Goal: Task Accomplishment & Management: Use online tool/utility

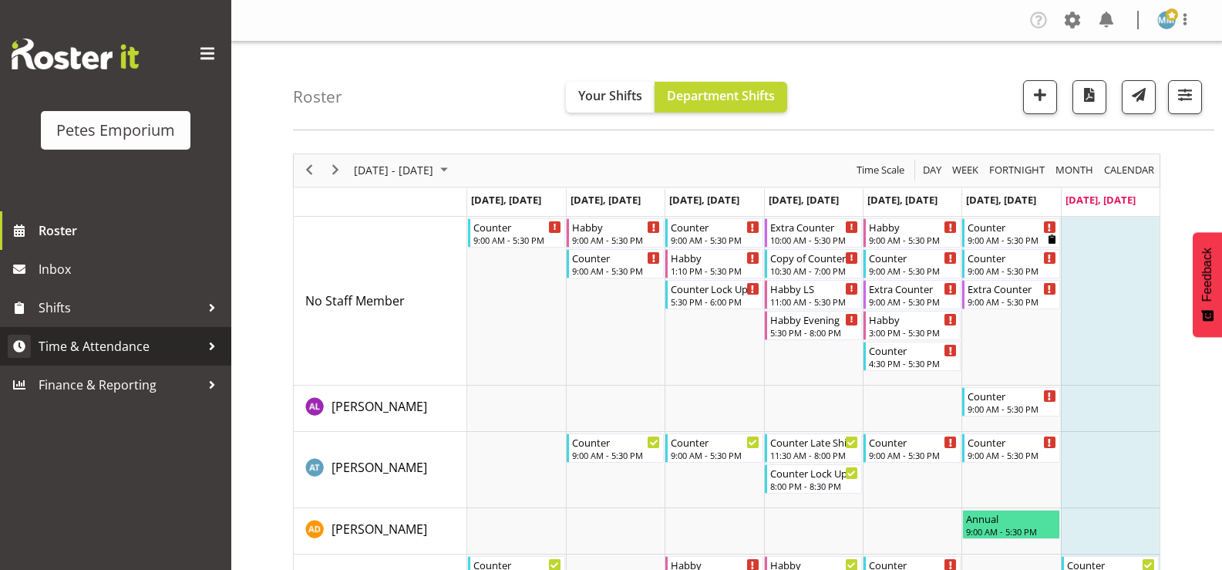
click at [133, 347] on span "Time & Attendance" at bounding box center [120, 346] width 162 height 23
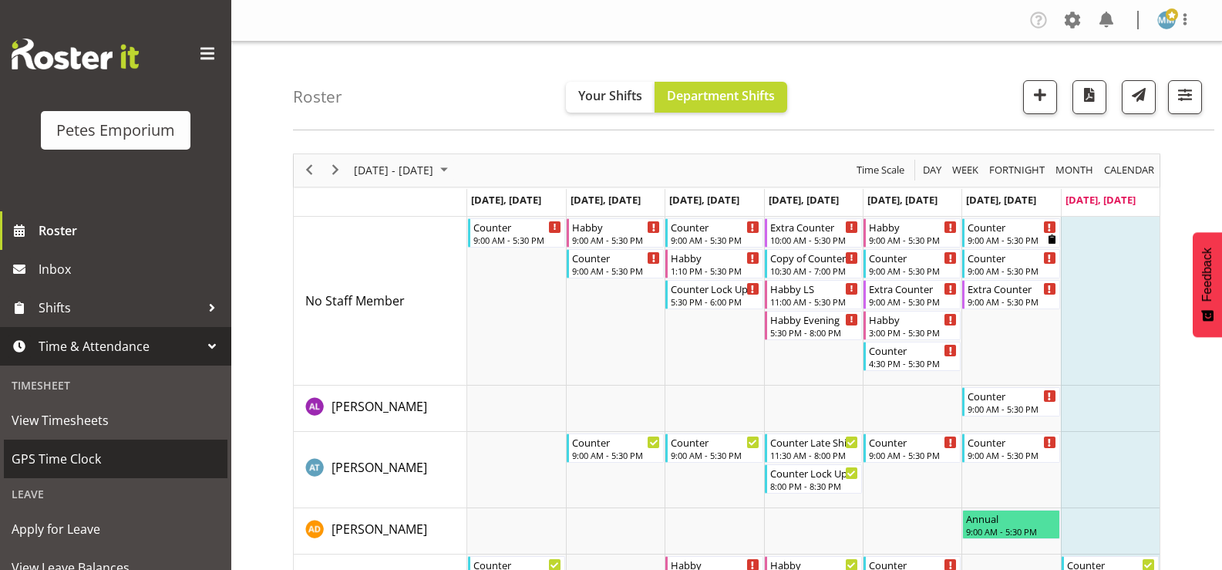
click at [84, 453] on span "GPS Time Clock" at bounding box center [116, 458] width 208 height 23
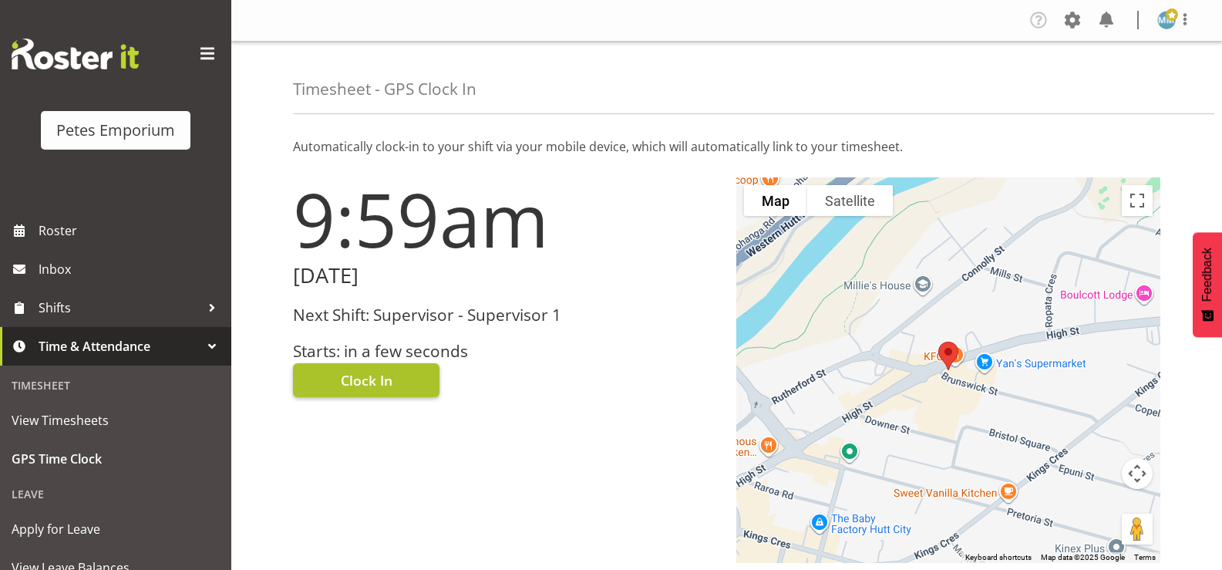
click at [369, 375] on span "Clock In" at bounding box center [367, 380] width 52 height 20
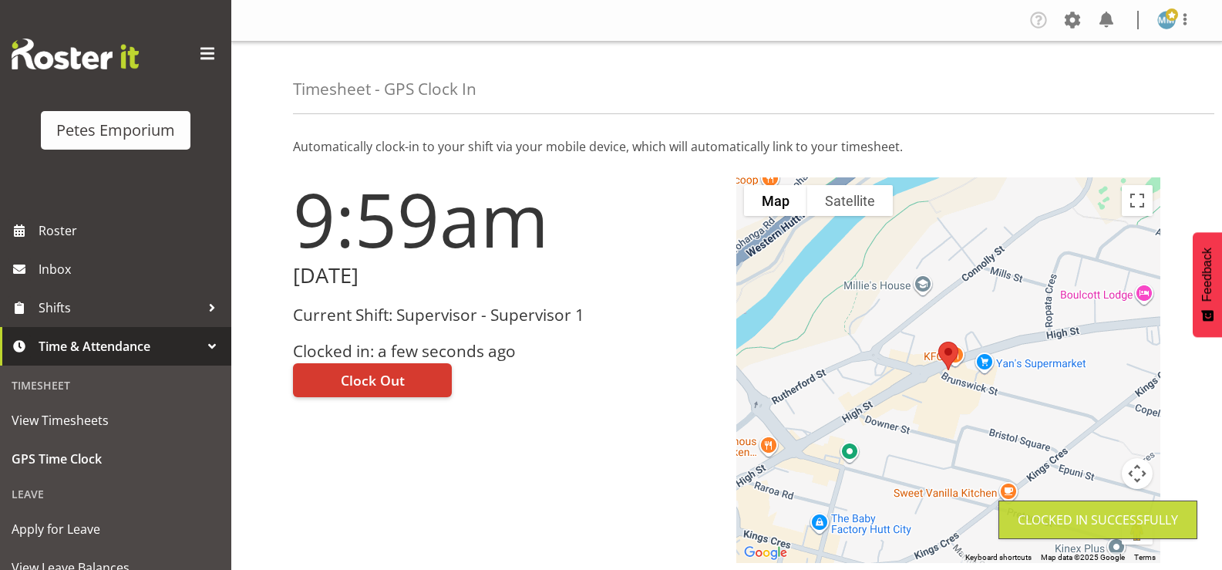
click at [1170, 20] on span at bounding box center [1172, 14] width 12 height 12
click at [1111, 78] on link "Log Out" at bounding box center [1120, 81] width 148 height 28
